Goal: Task Accomplishment & Management: Use online tool/utility

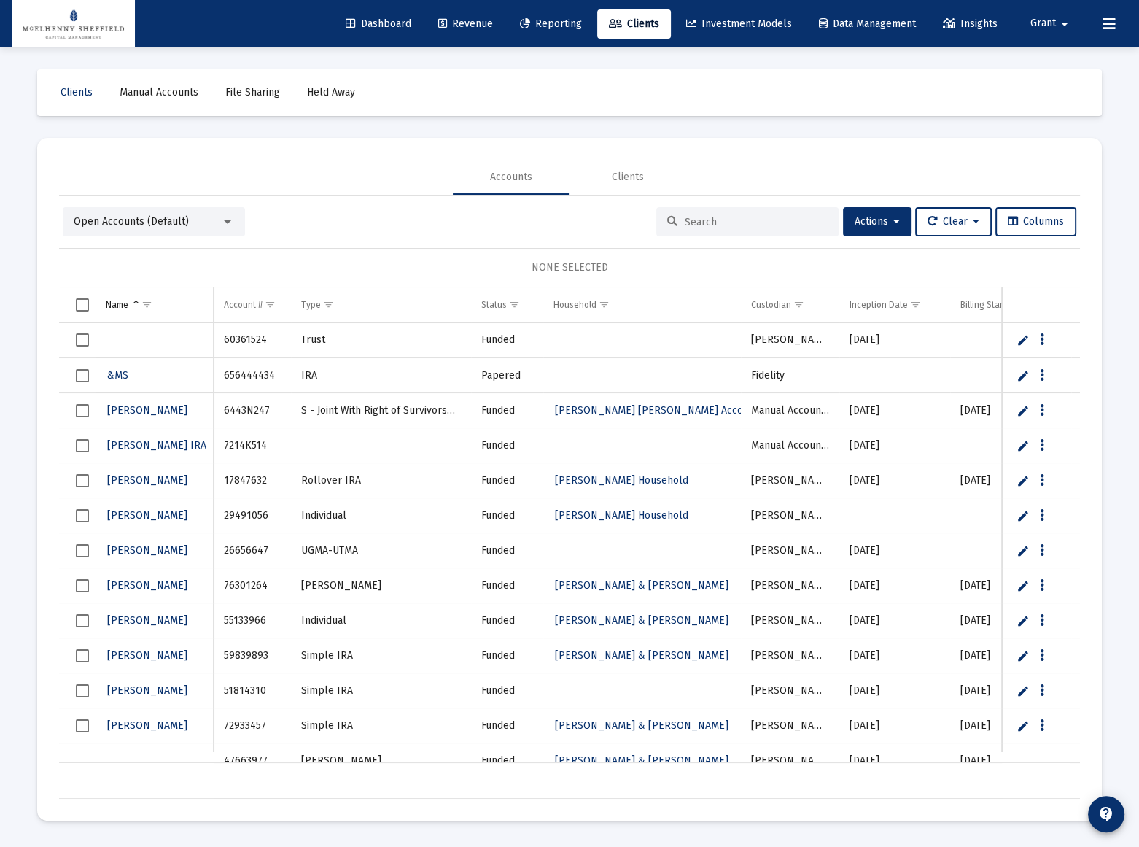
click at [468, 29] on span "Revenue" at bounding box center [465, 24] width 55 height 12
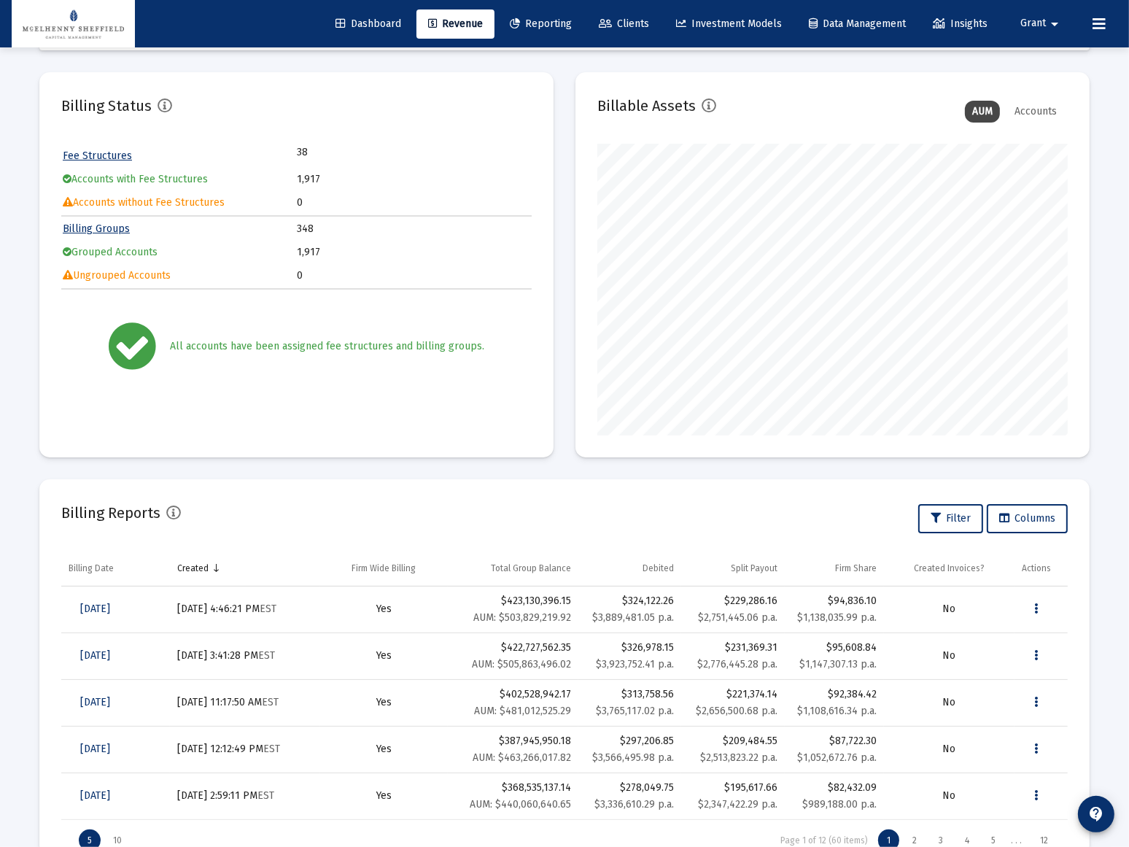
scroll to position [123, 0]
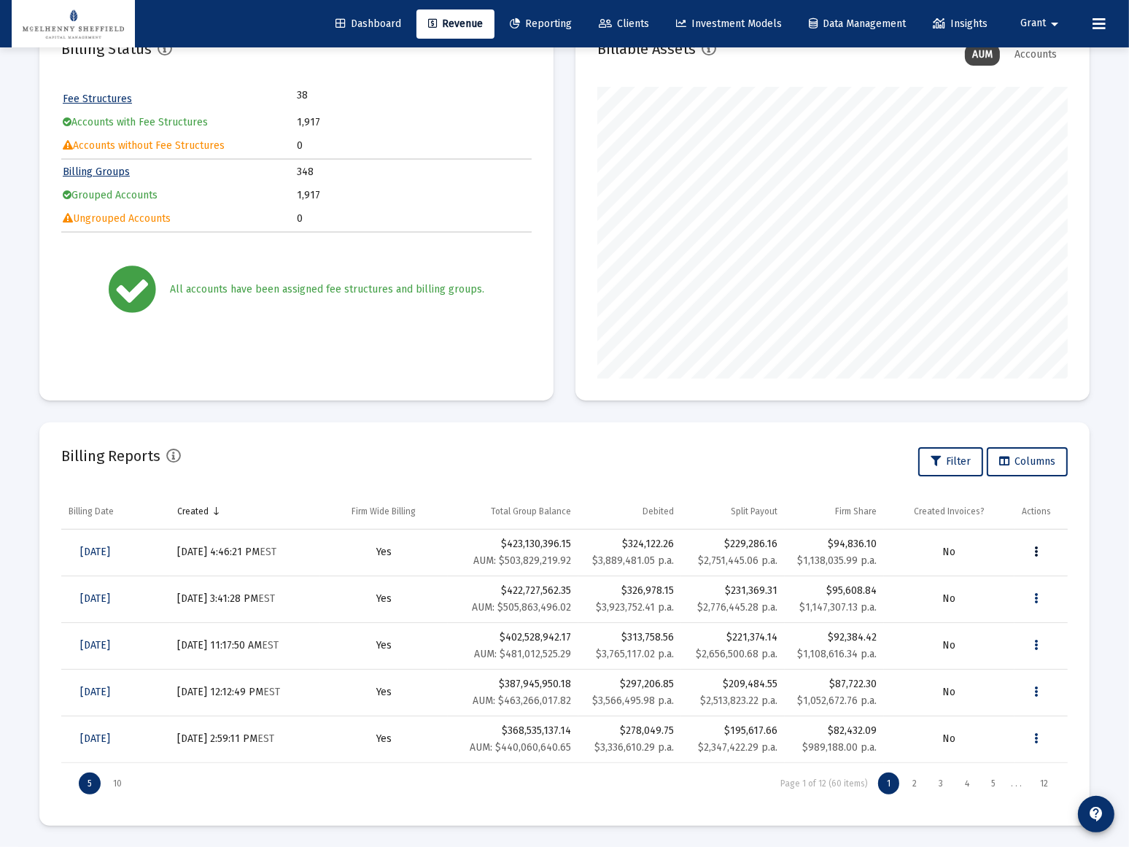
click at [1036, 552] on icon "Data grid" at bounding box center [1037, 552] width 4 height 18
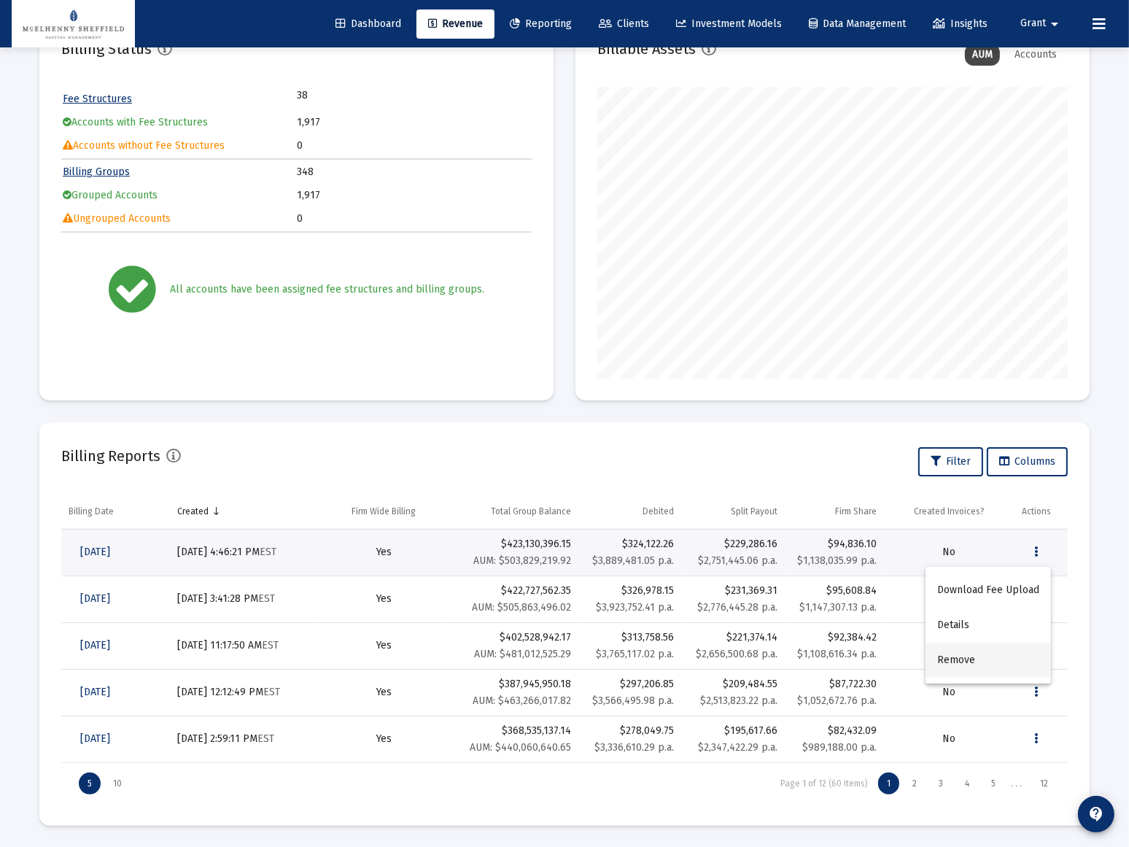
click at [959, 659] on button "Remove" at bounding box center [988, 660] width 125 height 35
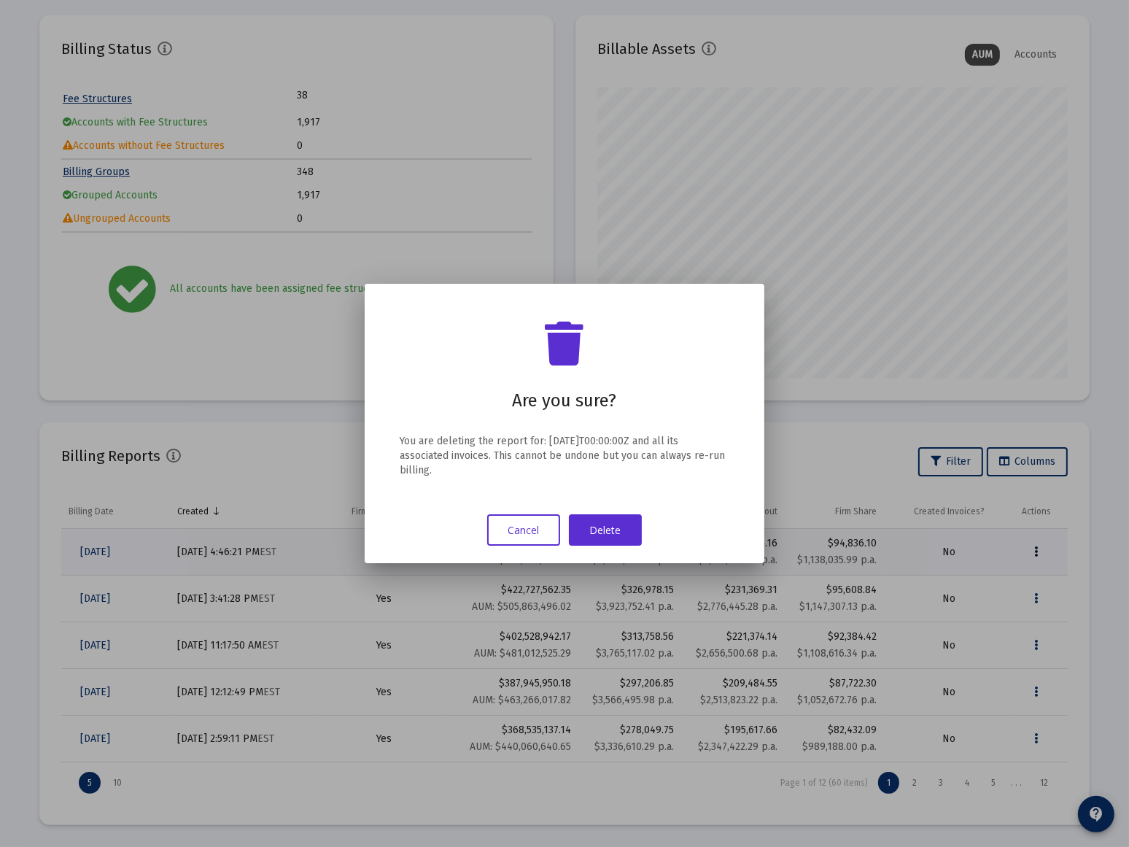
scroll to position [0, 0]
click at [597, 530] on button "Delete" at bounding box center [605, 529] width 73 height 31
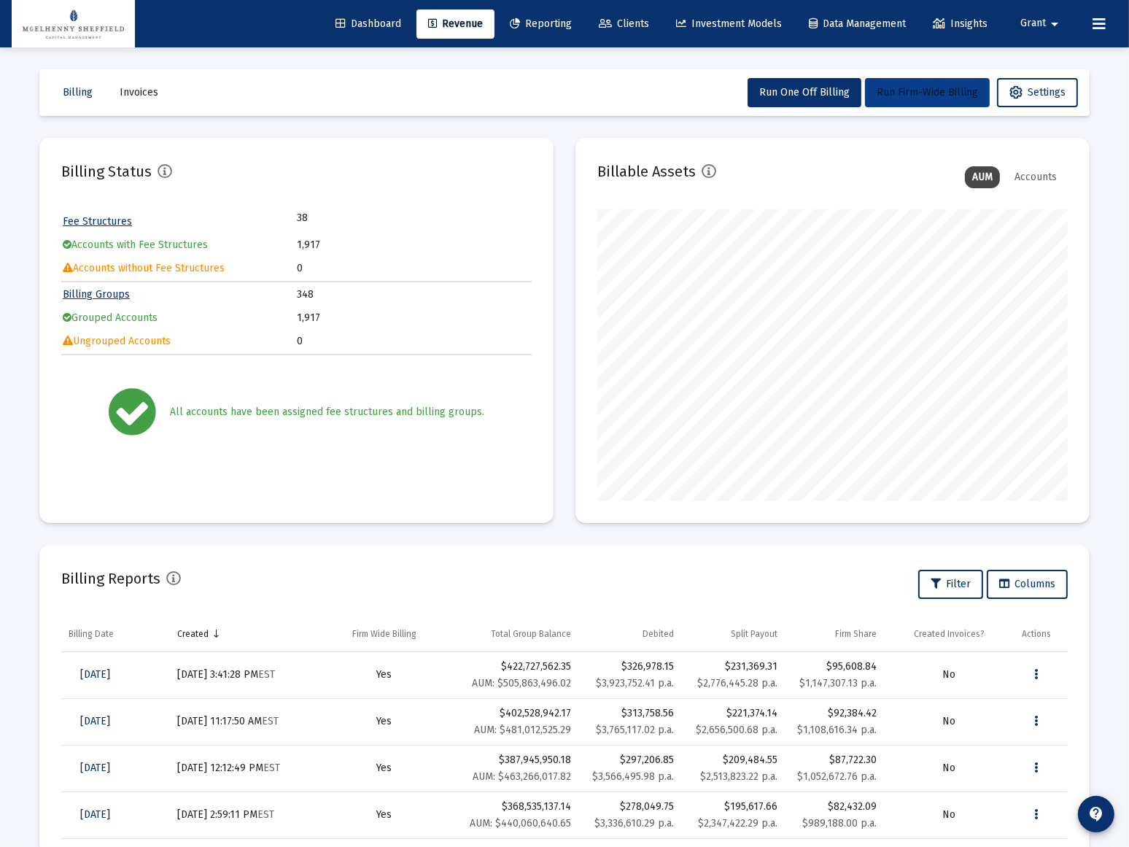
click at [943, 91] on span "Run Firm-Wide Billing" at bounding box center [927, 92] width 101 height 12
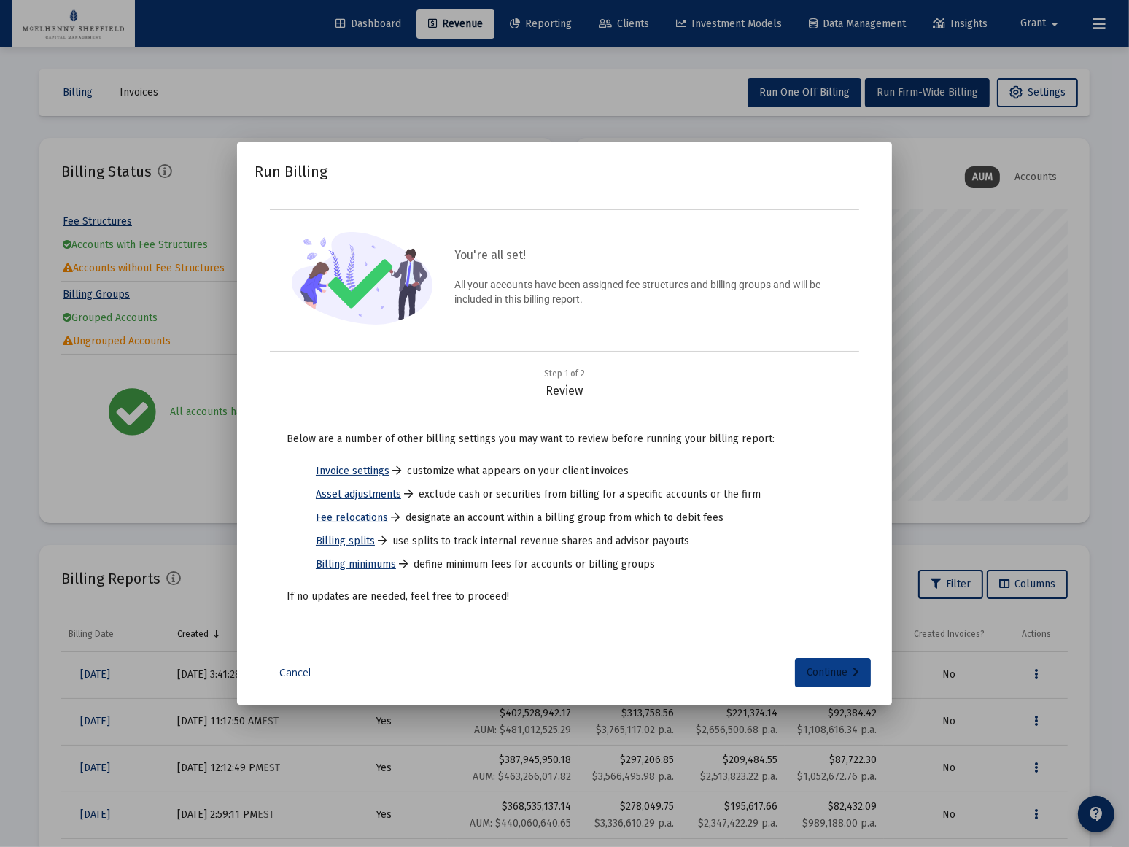
click at [835, 669] on div "Continue" at bounding box center [833, 672] width 53 height 29
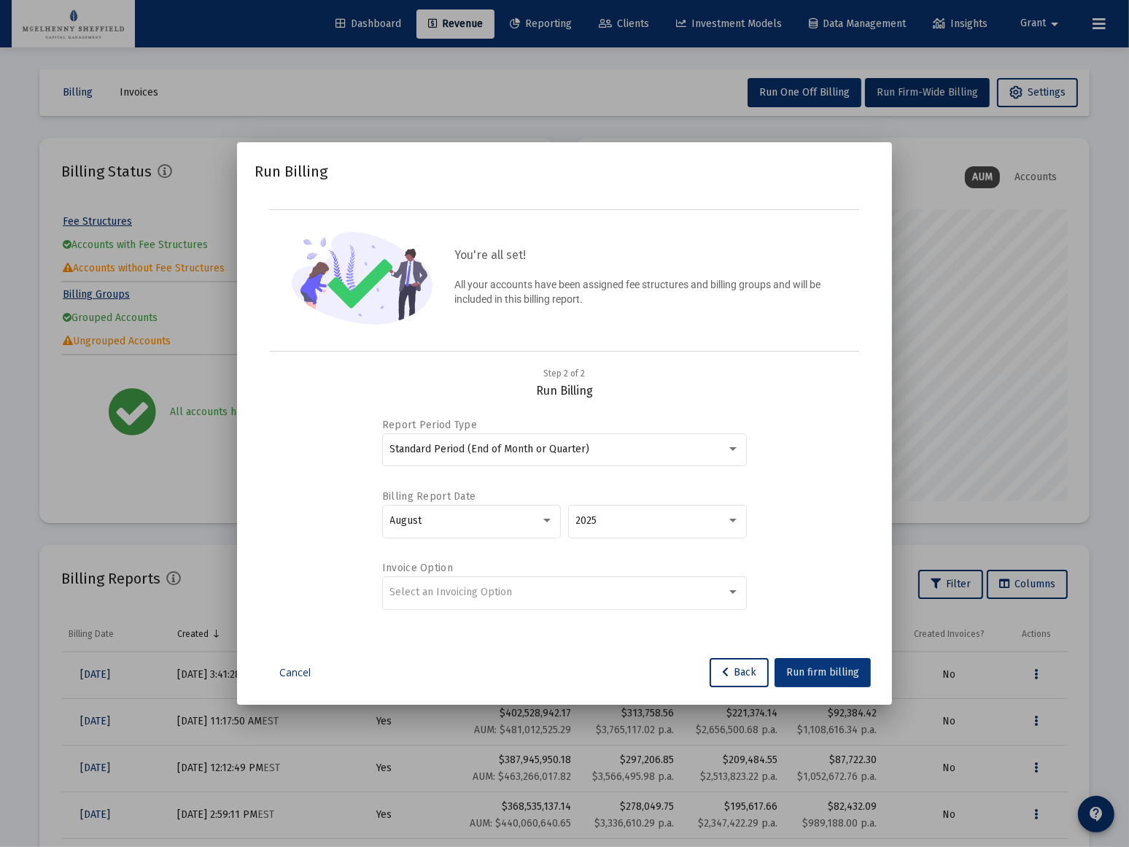
click at [835, 673] on span "Run firm billing" at bounding box center [822, 672] width 73 height 12
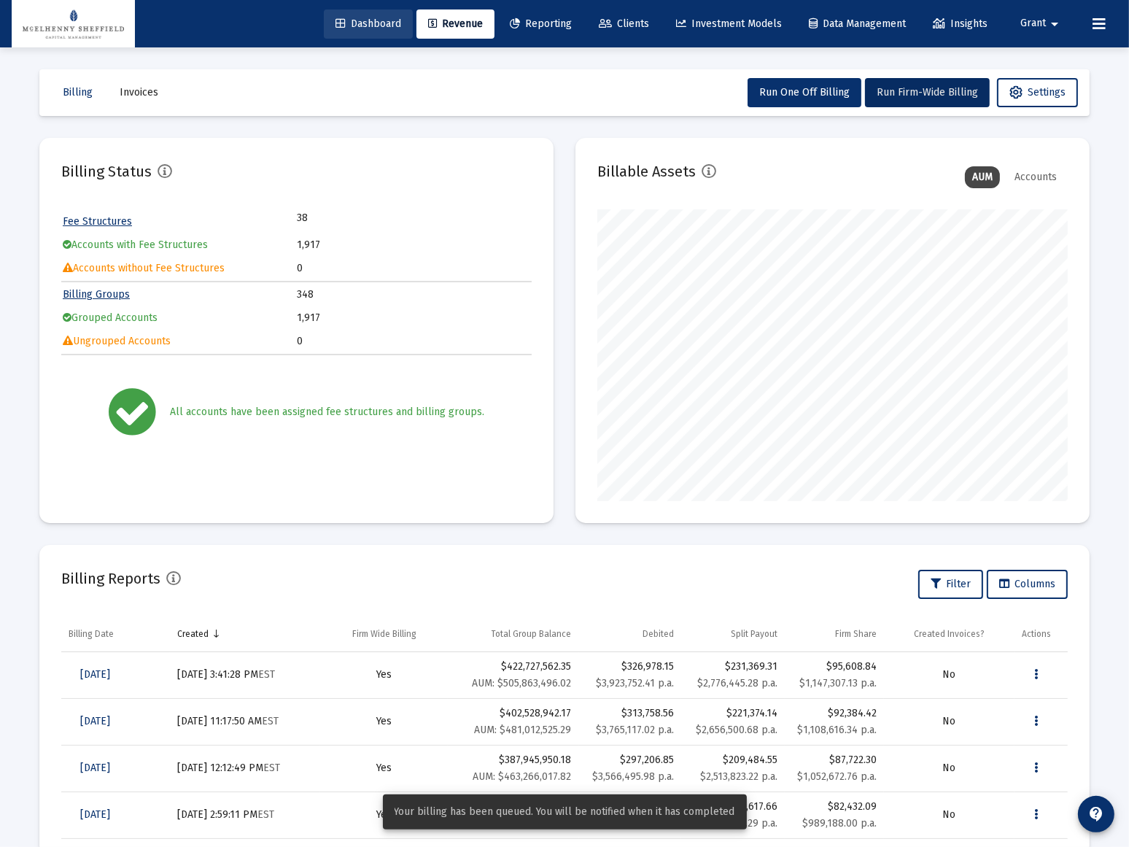
click at [344, 18] on span "Dashboard" at bounding box center [369, 24] width 66 height 12
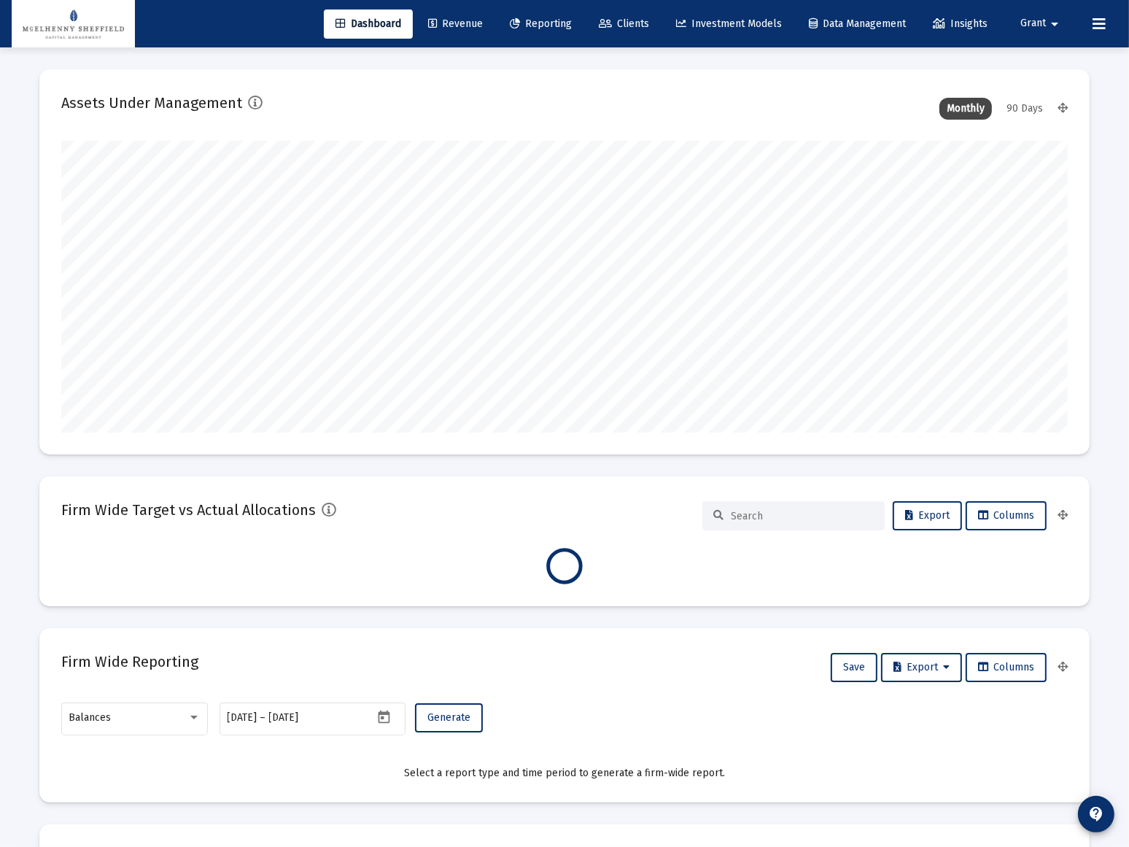
scroll to position [292, 470]
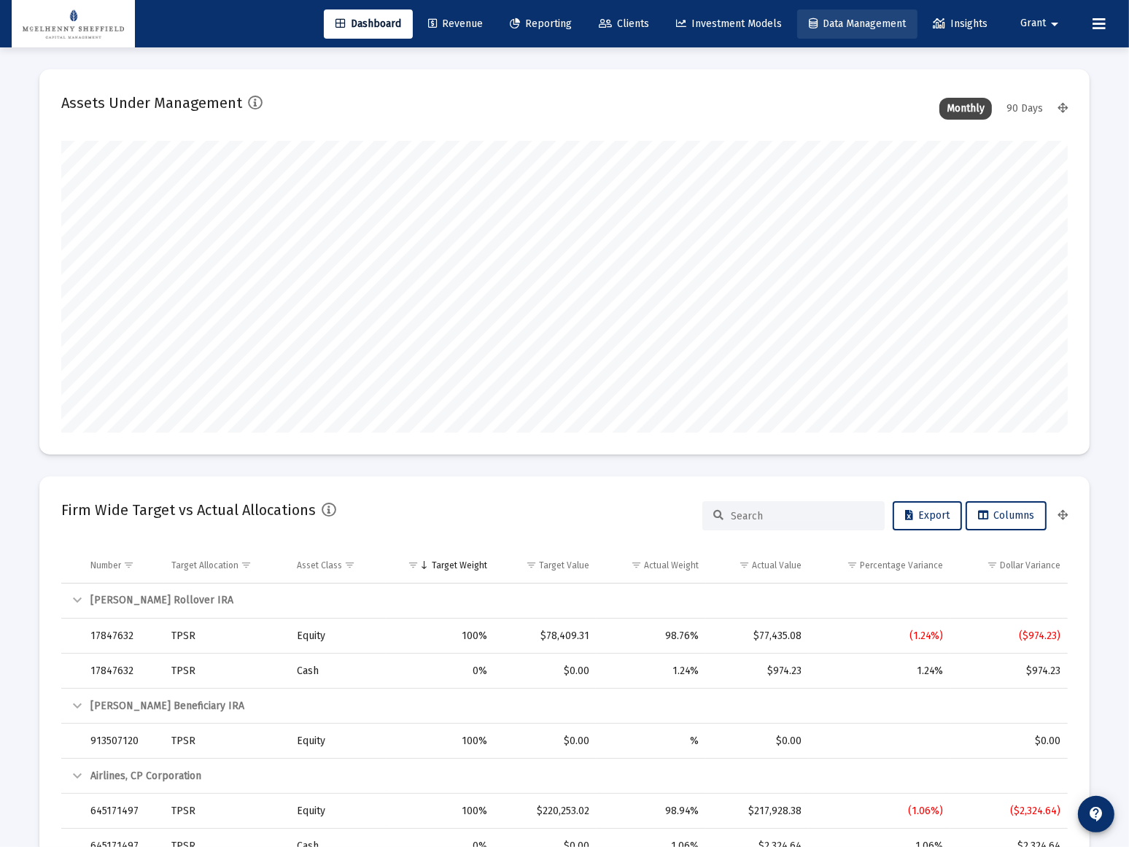
click at [850, 27] on span "Data Management" at bounding box center [857, 24] width 97 height 12
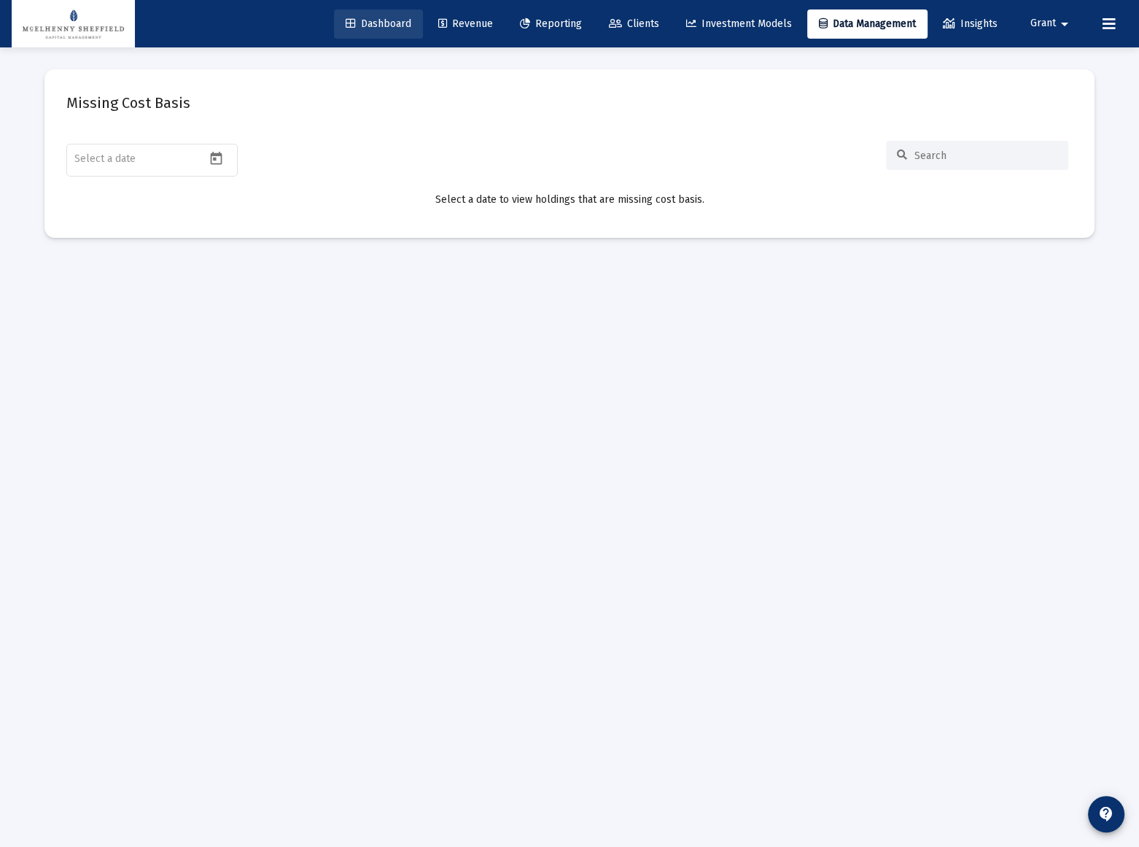
click at [365, 18] on span "Dashboard" at bounding box center [379, 24] width 66 height 12
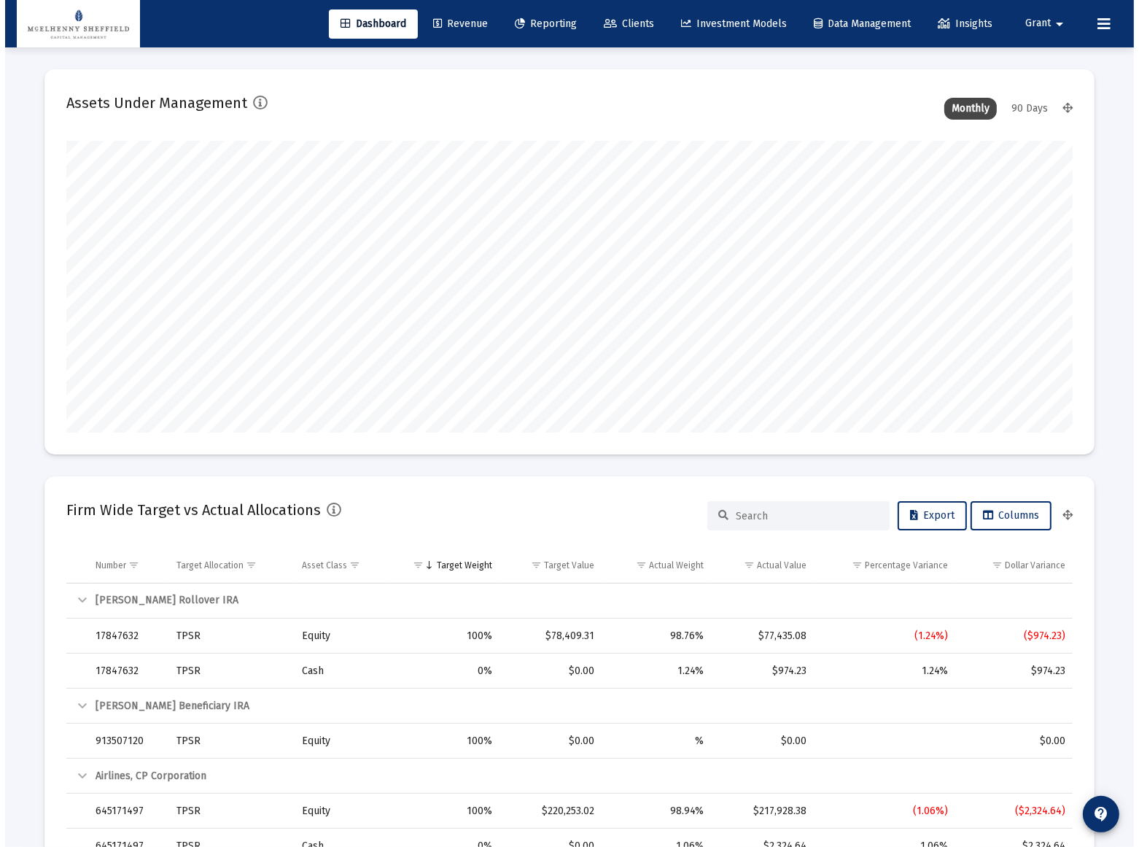
scroll to position [292, 542]
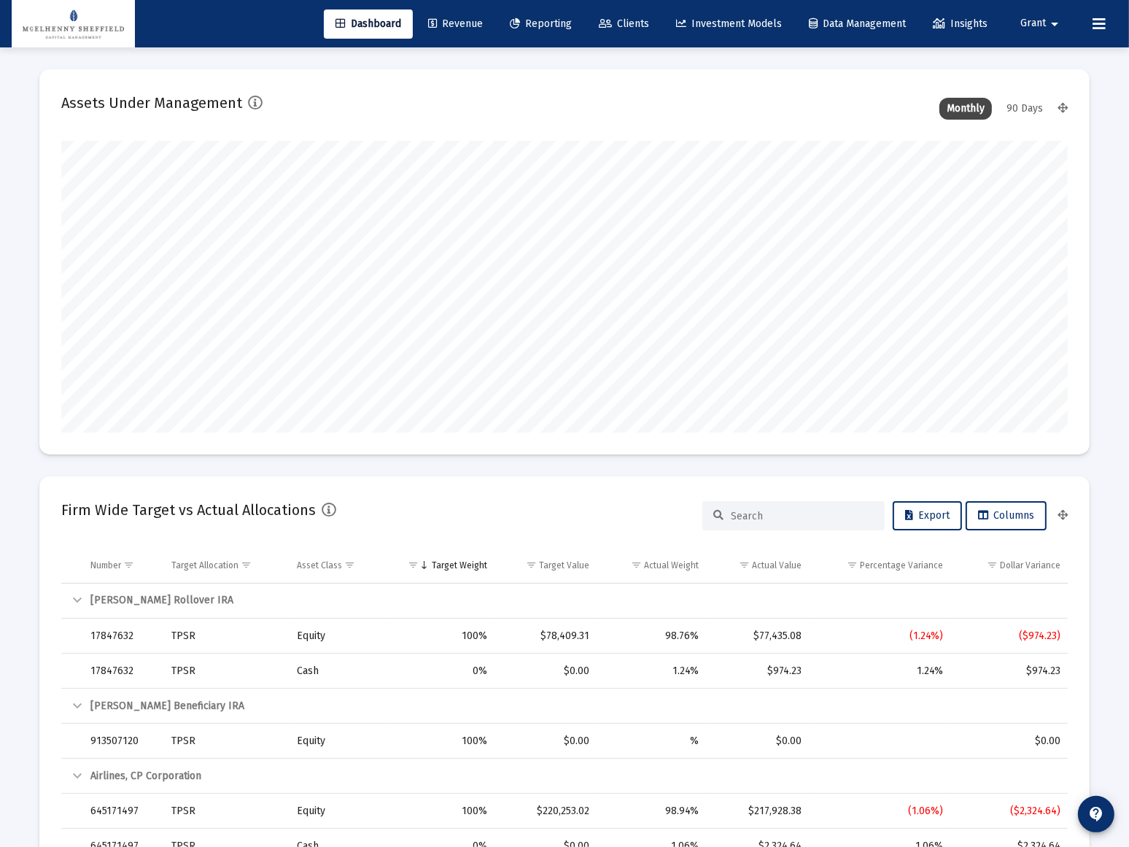
click at [457, 24] on span "Revenue" at bounding box center [455, 24] width 55 height 12
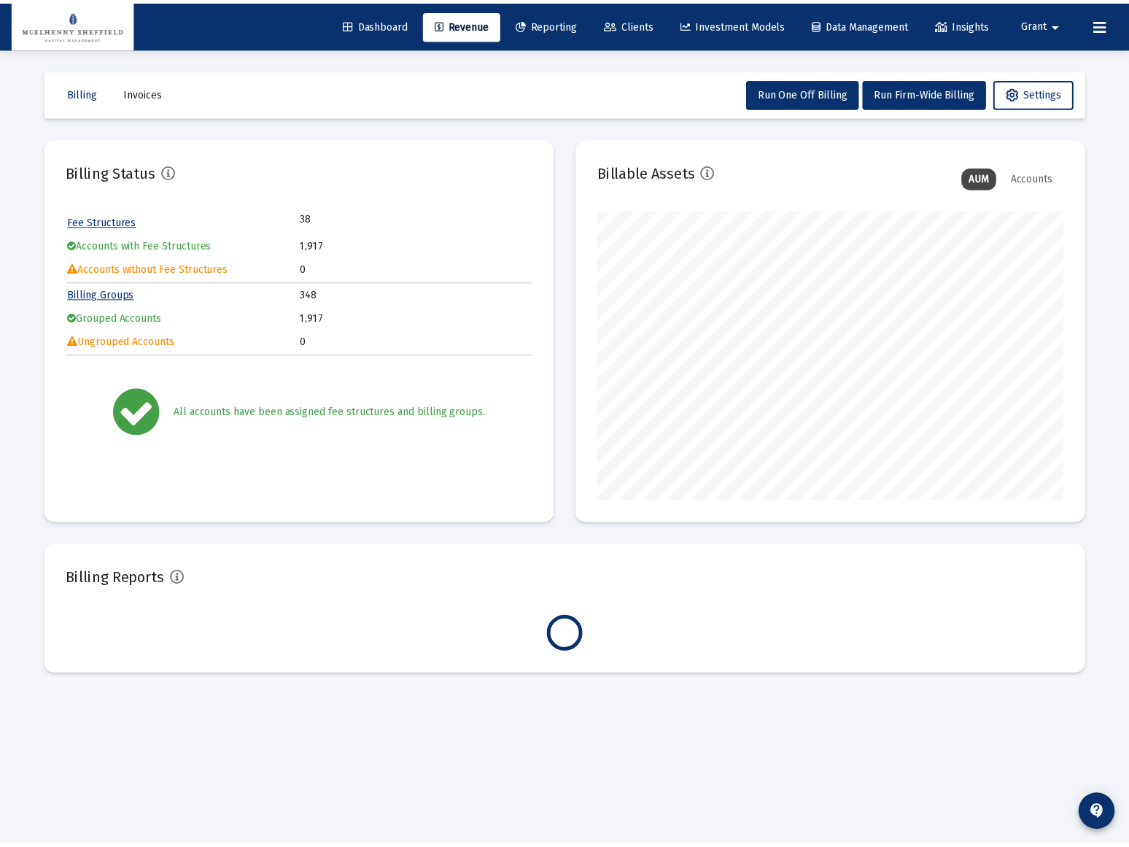
scroll to position [292, 470]
